Goal: Obtain resource: Download file/media

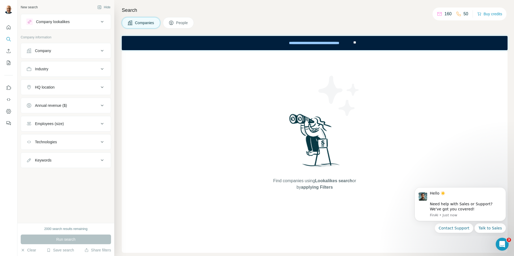
click at [102, 24] on icon at bounding box center [102, 22] width 6 height 6
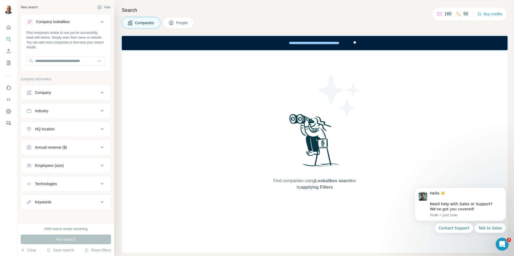
click at [102, 23] on button "Company lookalikes" at bounding box center [66, 22] width 90 height 15
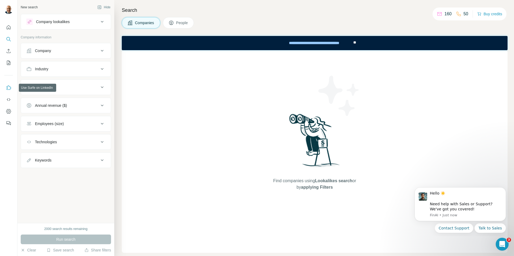
click at [8, 88] on icon "Use Surfe on LinkedIn" at bounding box center [8, 87] width 5 height 5
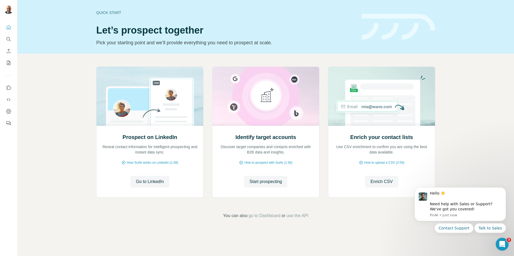
click at [461, 71] on div "Prospect on LinkedIn Reveal contact information for intelligent prospecting and…" at bounding box center [265, 143] width 496 height 178
